Goal: Use online tool/utility: Utilize a website feature to perform a specific function

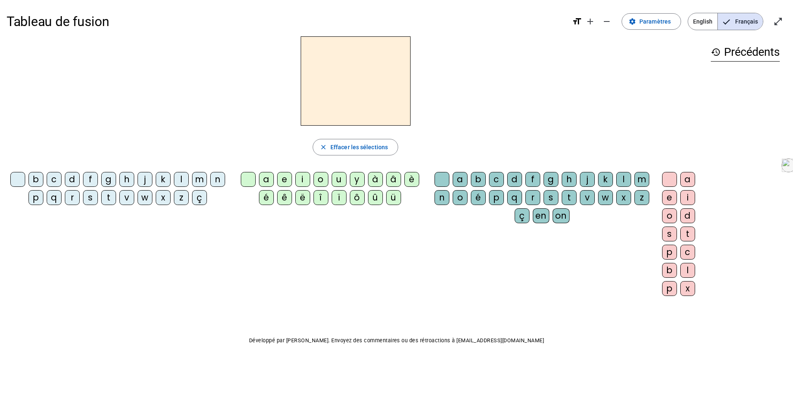
click at [201, 181] on div "m" at bounding box center [199, 179] width 15 height 15
click at [267, 179] on div "a" at bounding box center [266, 179] width 15 height 15
click at [626, 179] on div "l" at bounding box center [624, 179] width 15 height 15
click at [303, 179] on div "i" at bounding box center [302, 179] width 15 height 15
click at [93, 199] on div "s" at bounding box center [90, 197] width 15 height 15
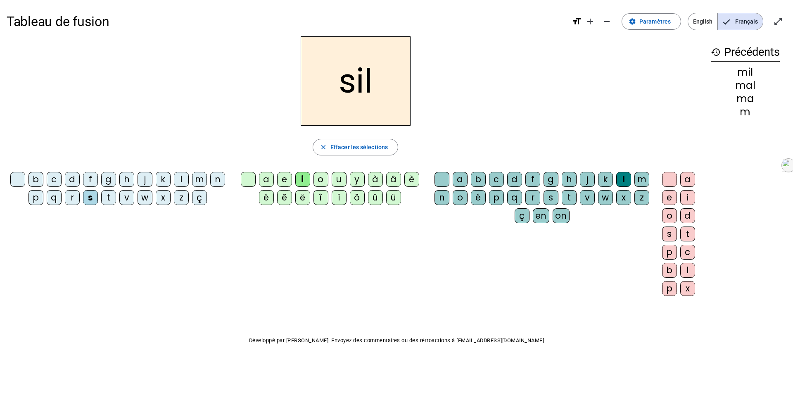
click at [443, 182] on div at bounding box center [442, 179] width 15 height 15
click at [267, 184] on div "a" at bounding box center [266, 179] width 15 height 15
click at [339, 182] on div "u" at bounding box center [339, 179] width 15 height 15
click at [70, 178] on div "d" at bounding box center [72, 179] width 15 height 15
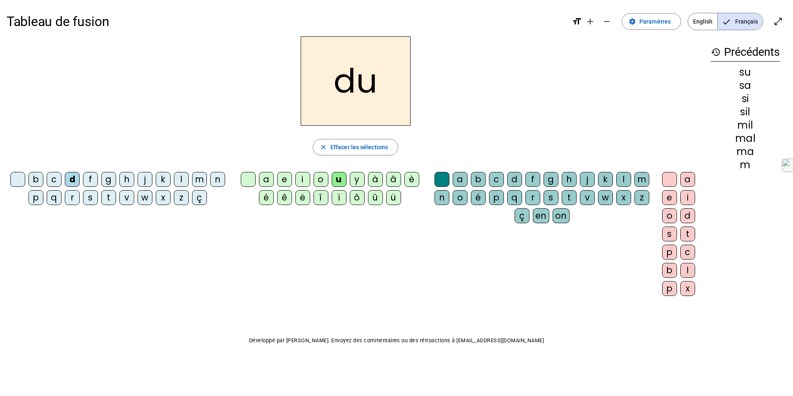
click at [94, 195] on div "s" at bounding box center [90, 197] width 15 height 15
click at [531, 197] on div "r" at bounding box center [533, 197] width 15 height 15
